Goal: Information Seeking & Learning: Find specific fact

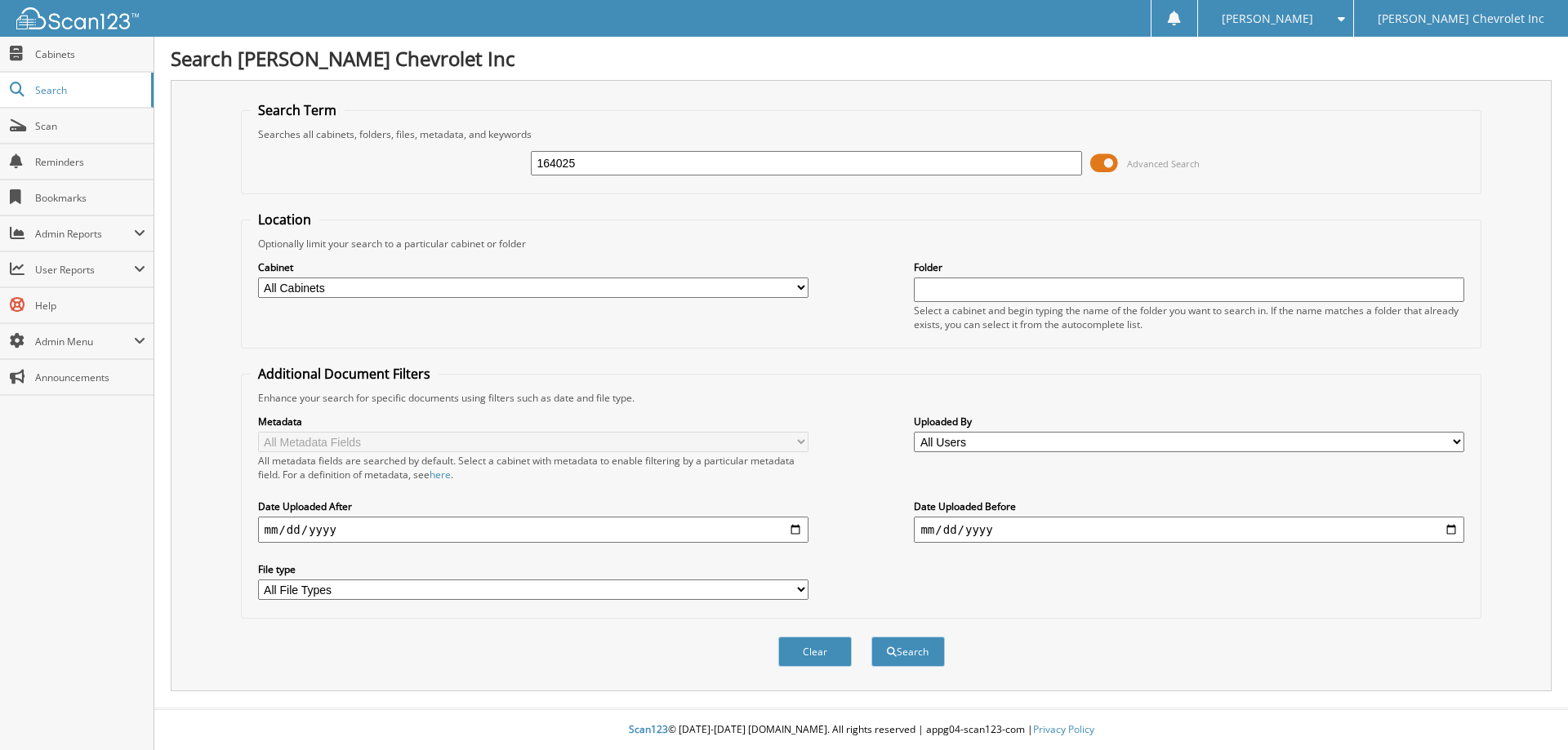
type input "164025"
click at [872, 637] on button "Search" at bounding box center [908, 652] width 74 height 30
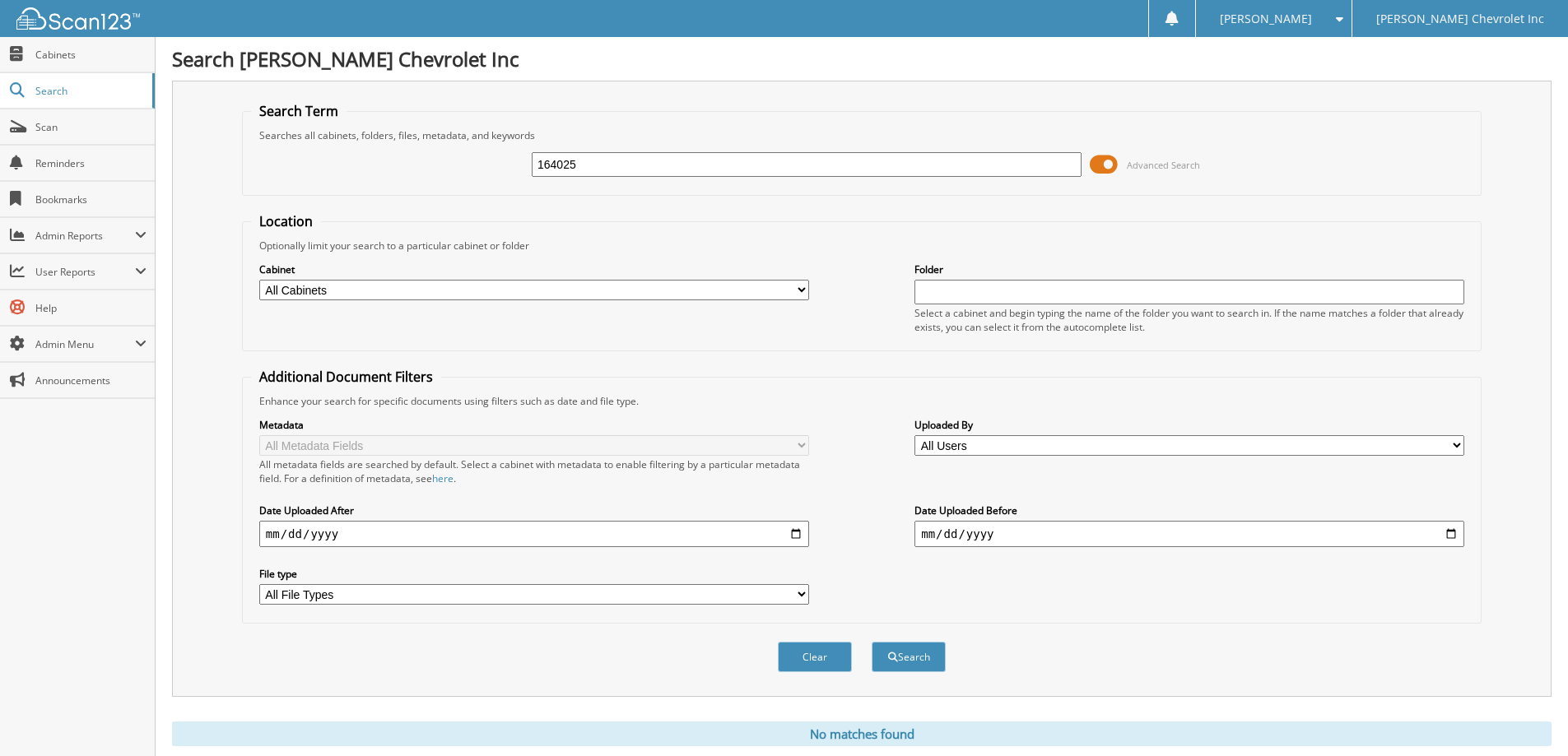
drag, startPoint x: 344, startPoint y: 131, endPoint x: 233, endPoint y: 87, distance: 119.4
click at [245, 96] on div "Search Term Searches all cabinets, folders, files, metadata, and keywords 16402…" at bounding box center [861, 388] width 1379 height 616
type input "TL164025"
click at [872, 642] on button "Search" at bounding box center [909, 657] width 74 height 30
drag, startPoint x: 606, startPoint y: 163, endPoint x: 89, endPoint y: 93, distance: 521.7
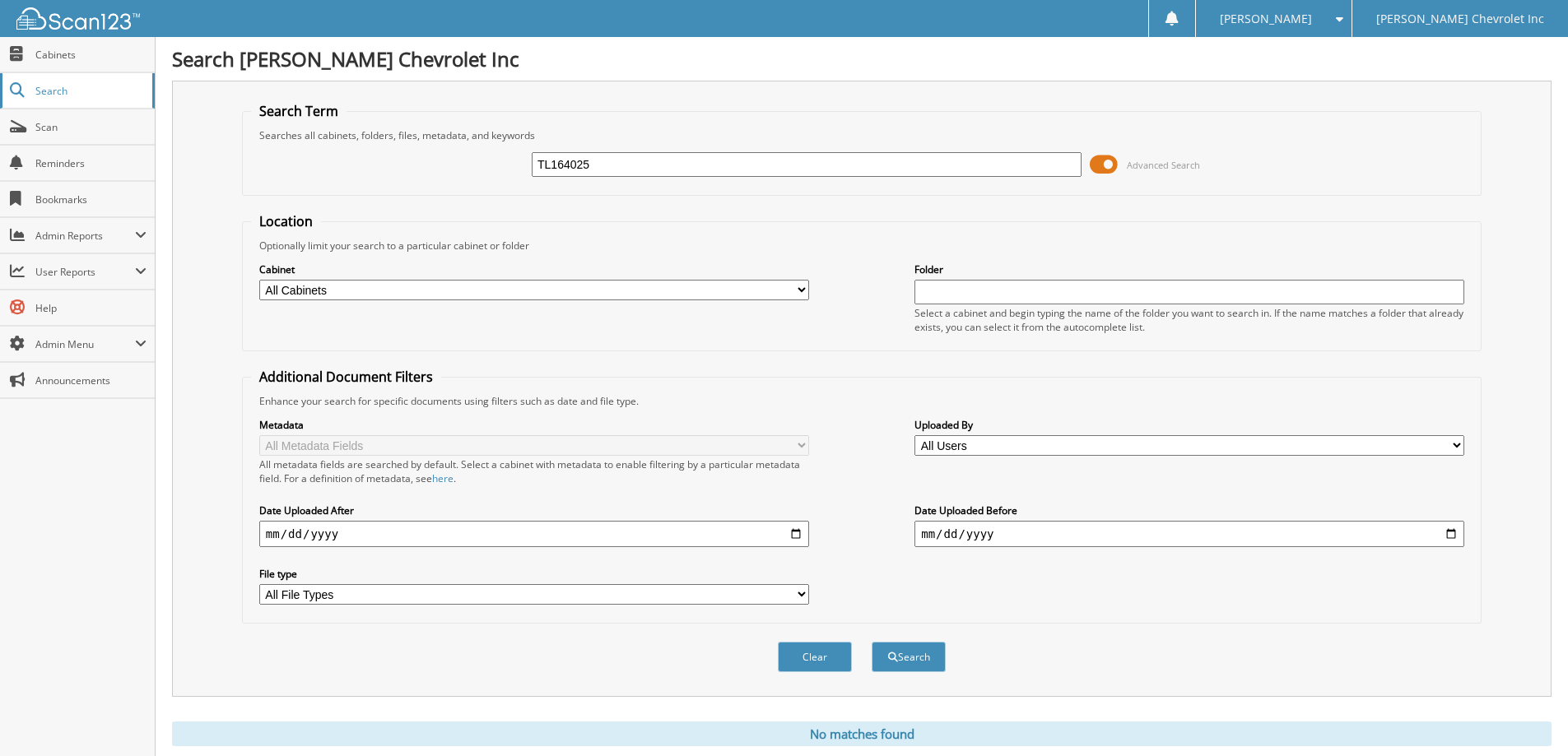
click at [90, 96] on body "[PERSON_NAME] Settings Logout [PERSON_NAME] Chevrolet Inc Close Cabinets Search…" at bounding box center [784, 402] width 1568 height 804
type input "P3286673"
click at [872, 642] on button "Search" at bounding box center [909, 657] width 74 height 30
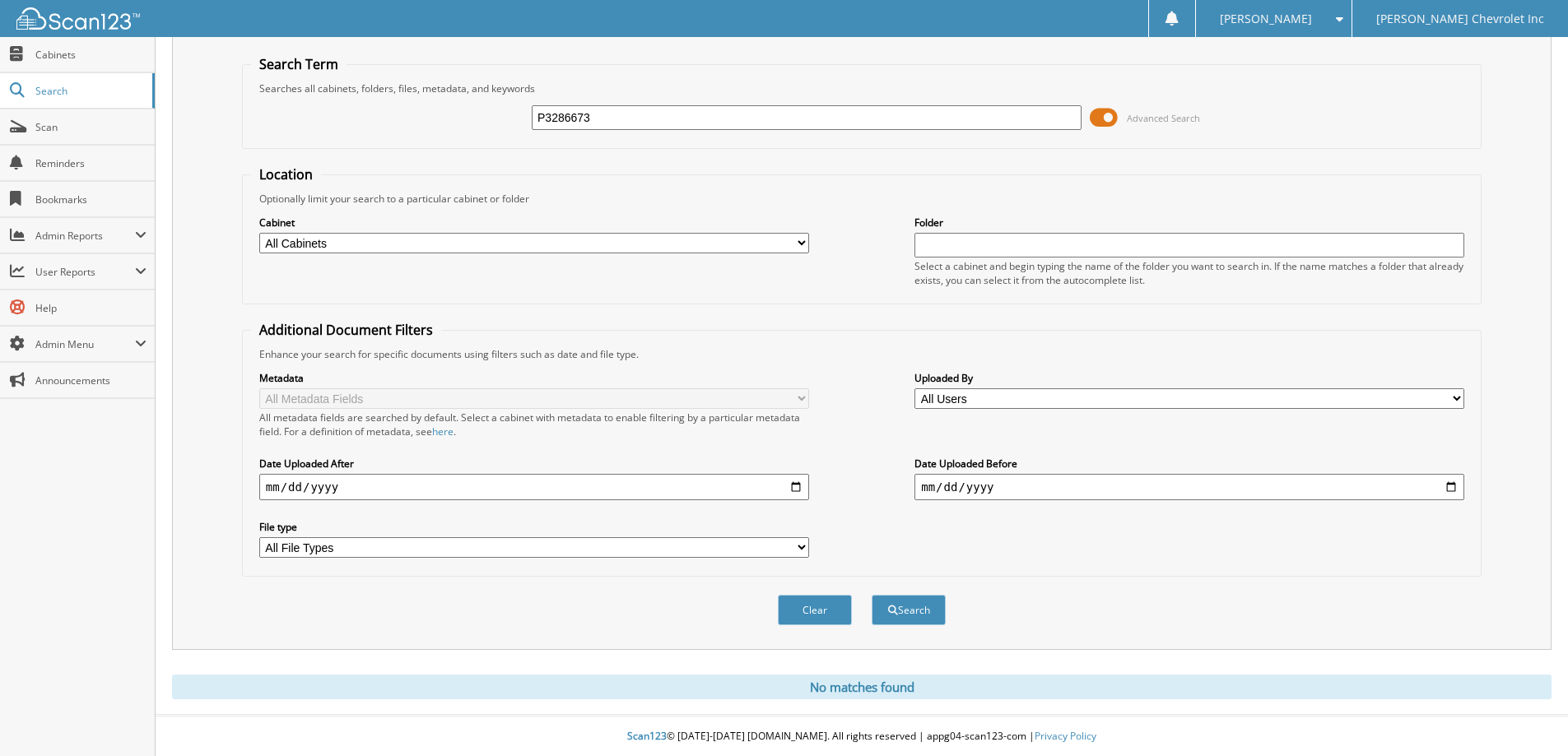
scroll to position [48, 0]
